Goal: Task Accomplishment & Management: Manage account settings

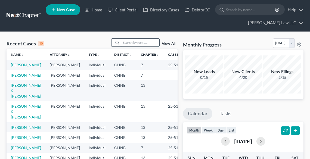
click at [140, 42] on input "search" at bounding box center [140, 43] width 38 height 8
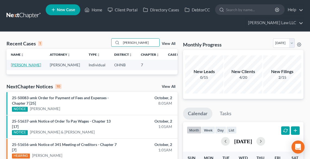
type input "[PERSON_NAME]"
click at [14, 67] on link "[PERSON_NAME]" at bounding box center [26, 65] width 30 height 5
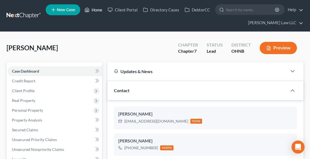
click at [97, 9] on link "Home" at bounding box center [93, 10] width 23 height 10
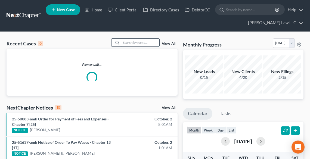
click at [153, 43] on input "search" at bounding box center [140, 43] width 38 height 8
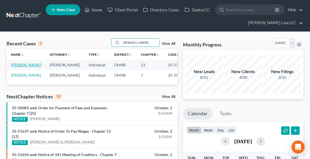
type input "[PERSON_NAME]"
click at [18, 64] on link "[PERSON_NAME]" at bounding box center [26, 65] width 30 height 5
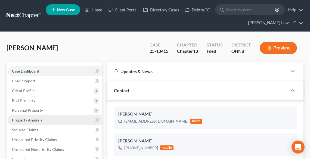
scroll to position [129, 0]
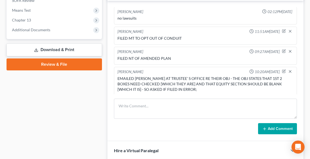
click at [51, 50] on link "Download & Print" at bounding box center [54, 49] width 95 height 13
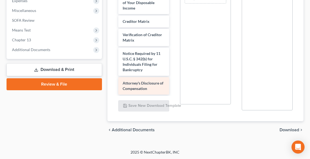
scroll to position [286, 0]
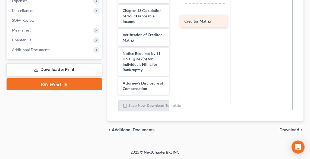
drag, startPoint x: 140, startPoint y: 43, endPoint x: 202, endPoint y: 21, distance: 65.3
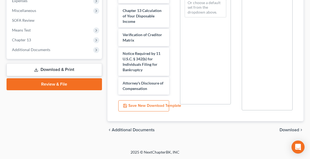
click at [287, 128] on span "Download" at bounding box center [289, 130] width 20 height 4
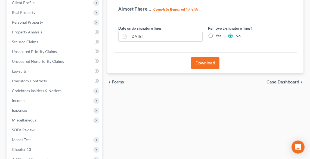
scroll to position [84, 0]
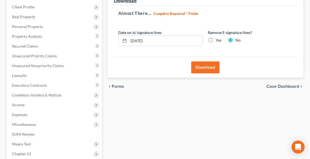
click at [211, 64] on button "Download" at bounding box center [205, 67] width 28 height 12
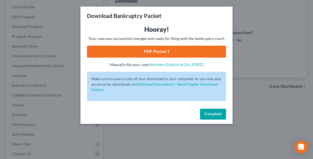
click at [184, 49] on link "PDF Packet 1" at bounding box center [156, 52] width 139 height 12
click at [222, 111] on button "Complete!" at bounding box center [213, 114] width 26 height 11
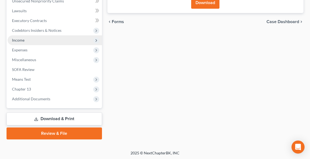
scroll to position [149, 0]
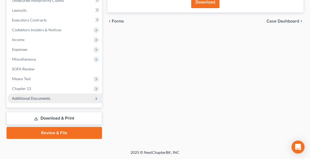
click at [37, 97] on span "Additional Documents" at bounding box center [31, 98] width 38 height 5
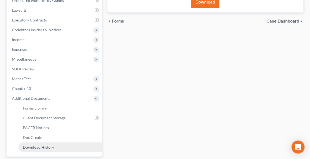
click at [51, 146] on span "Download History" at bounding box center [38, 147] width 31 height 5
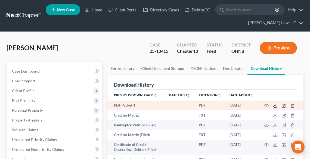
click at [274, 104] on icon at bounding box center [275, 106] width 4 height 4
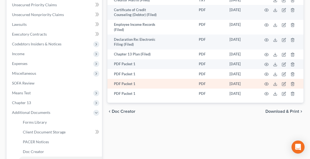
scroll to position [174, 0]
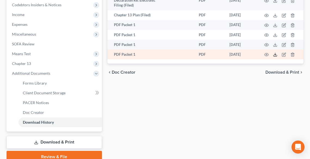
click at [274, 55] on icon at bounding box center [275, 54] width 4 height 4
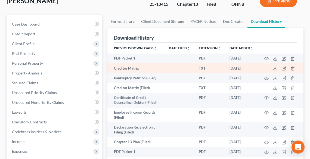
scroll to position [0, 0]
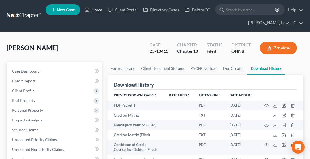
click at [95, 7] on link "Home" at bounding box center [93, 10] width 23 height 10
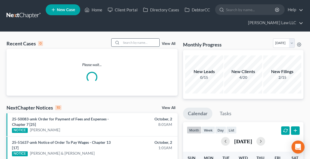
click at [127, 40] on input "search" at bounding box center [140, 43] width 38 height 8
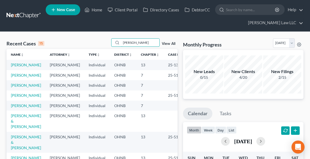
type input "[PERSON_NAME]"
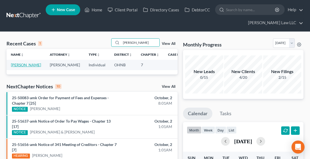
click at [17, 63] on link "[PERSON_NAME]" at bounding box center [26, 65] width 30 height 5
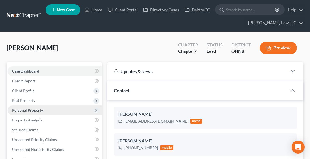
scroll to position [93, 0]
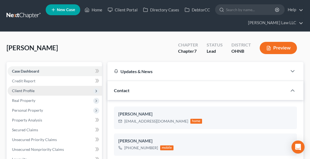
click at [25, 90] on span "Client Profile" at bounding box center [23, 90] width 23 height 5
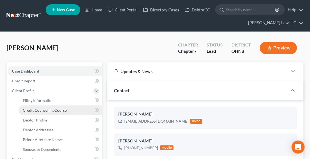
click at [54, 108] on span "Credit Counseling Course" at bounding box center [45, 110] width 44 height 5
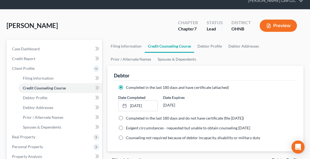
scroll to position [43, 0]
